Goal: Transaction & Acquisition: Obtain resource

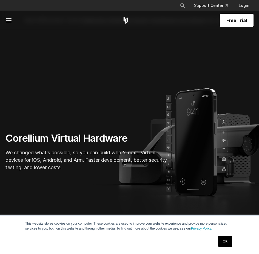
scroll to position [132, 0]
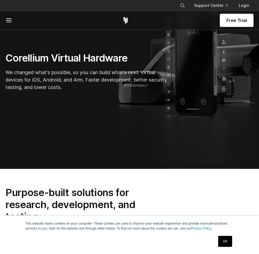
click at [230, 238] on link "OK" at bounding box center [225, 241] width 14 height 11
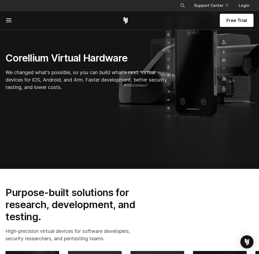
scroll to position [329, 0]
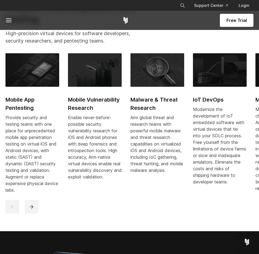
click at [235, 20] on span "Free Trial" at bounding box center [237, 20] width 21 height 7
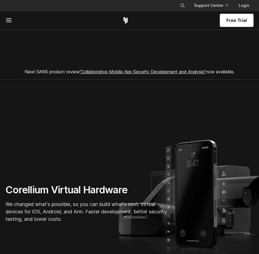
click at [228, 23] on span "Free Trial" at bounding box center [237, 20] width 21 height 7
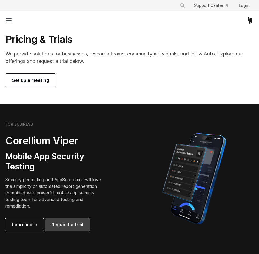
click at [76, 224] on span "Request a trial" at bounding box center [68, 224] width 32 height 7
click at [9, 20] on line at bounding box center [8, 20] width 5 height 0
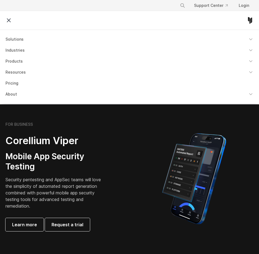
click at [155, 154] on img at bounding box center [194, 179] width 83 height 96
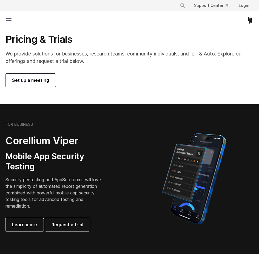
click at [33, 78] on span "Set up a meeting" at bounding box center [30, 80] width 37 height 7
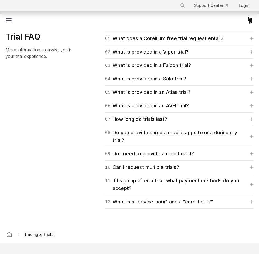
scroll to position [757, 0]
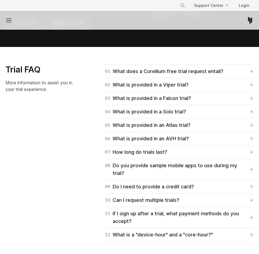
click at [254, 177] on div "01 What does a Corellium free trial request entail? For Falcon, Viper, and Atla…" at bounding box center [172, 152] width 173 height 177
click at [252, 185] on icon at bounding box center [251, 186] width 3 height 3
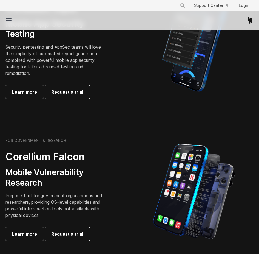
scroll to position [132, 0]
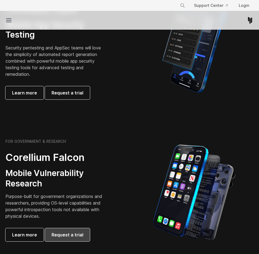
click at [69, 231] on span "Request a trial" at bounding box center [68, 234] width 32 height 7
